Goal: Task Accomplishment & Management: Manage account settings

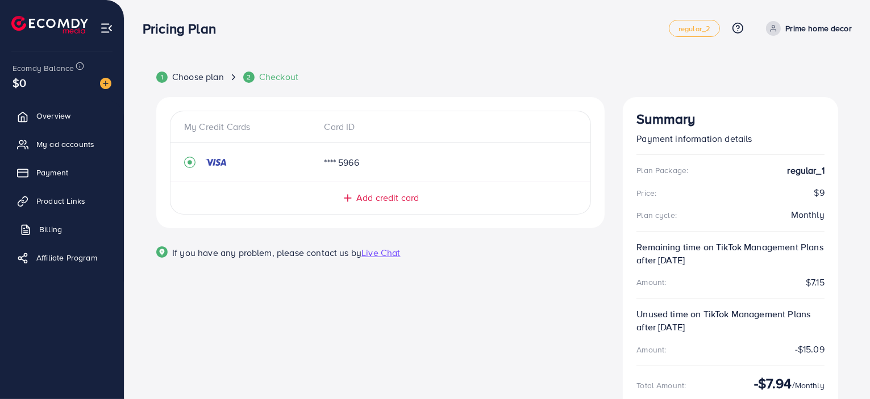
click at [49, 229] on span "Billing" at bounding box center [50, 229] width 23 height 11
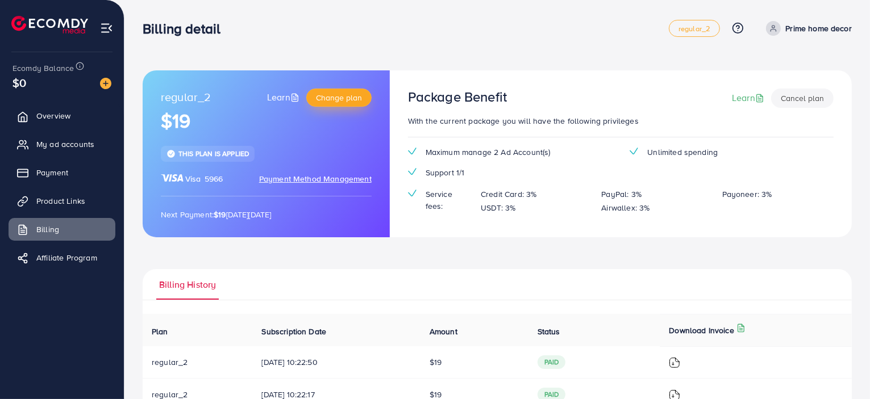
click at [345, 97] on span "Change plan" at bounding box center [339, 97] width 46 height 11
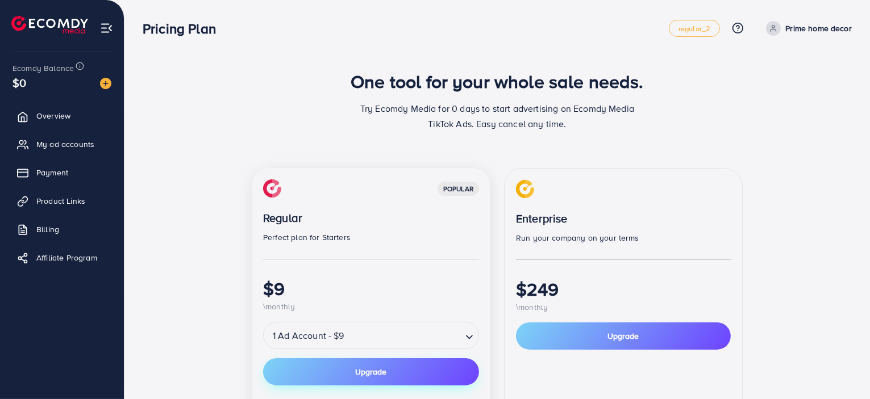
click at [395, 378] on button "Upgrade" at bounding box center [371, 371] width 216 height 27
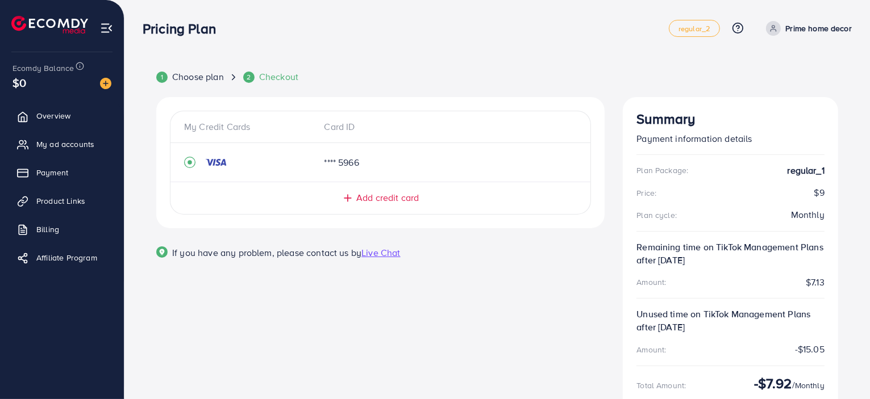
scroll to position [96, 0]
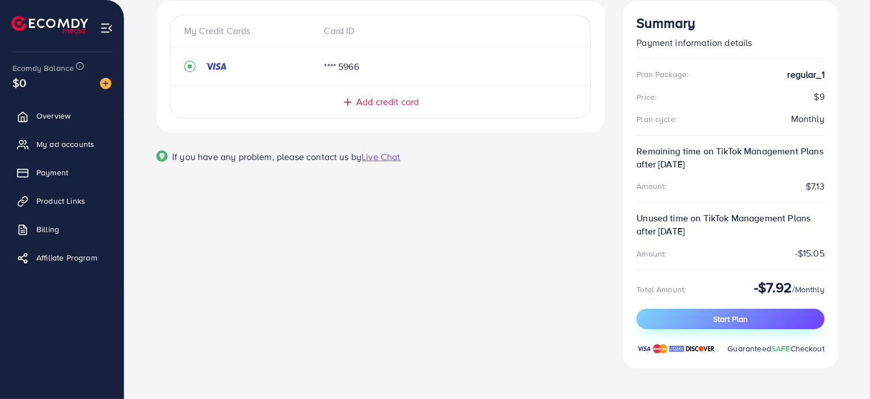
click at [752, 323] on button "Start Plan" at bounding box center [730, 319] width 188 height 20
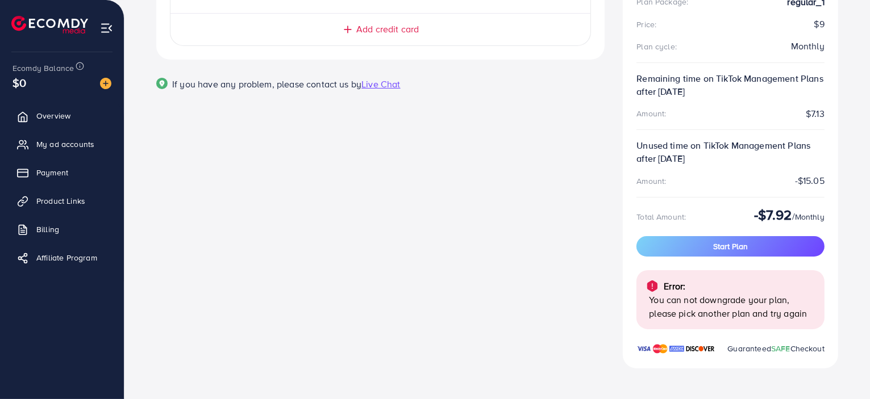
scroll to position [0, 0]
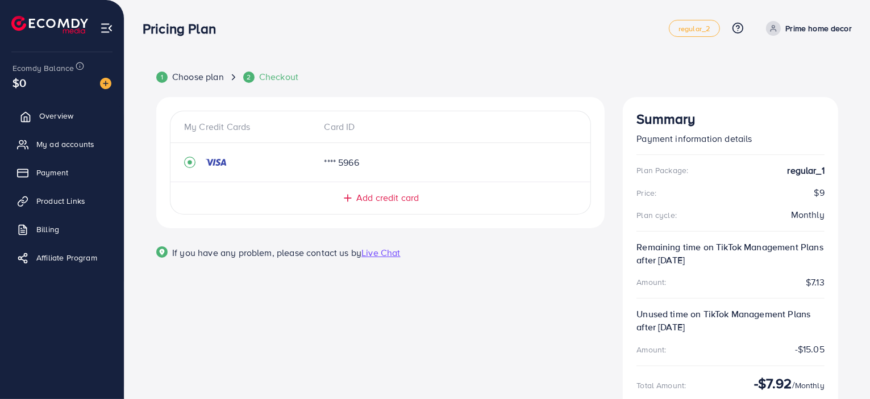
click at [69, 120] on span "Overview" at bounding box center [56, 115] width 34 height 11
